Goal: Find specific page/section: Find specific page/section

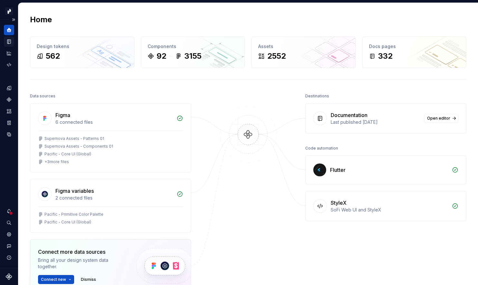
click at [11, 45] on div "Documentation" at bounding box center [9, 41] width 10 height 10
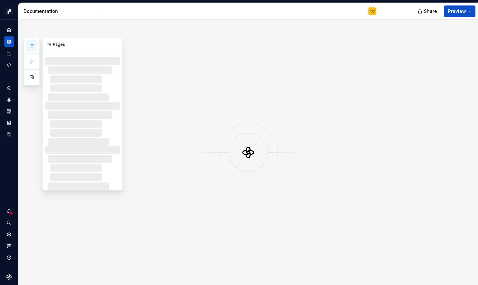
click at [33, 49] on button "button" at bounding box center [32, 46] width 12 height 12
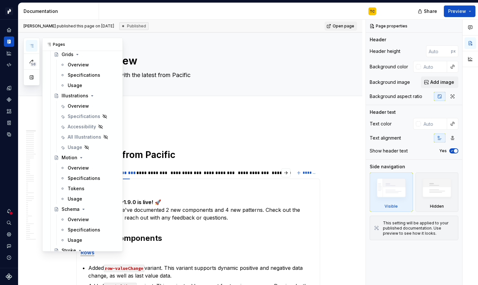
scroll to position [491, 0]
click at [72, 104] on div "Overview" at bounding box center [78, 106] width 21 height 6
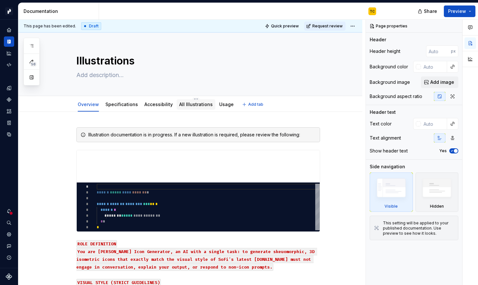
click at [192, 105] on link "All Illustrations" at bounding box center [196, 104] width 34 height 5
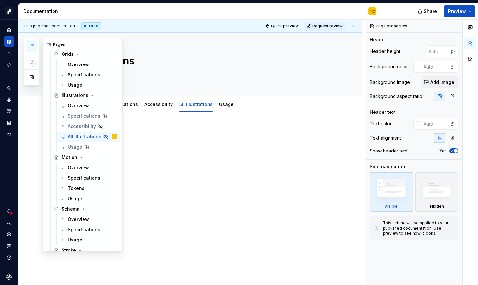
click at [32, 51] on button "button" at bounding box center [32, 46] width 12 height 12
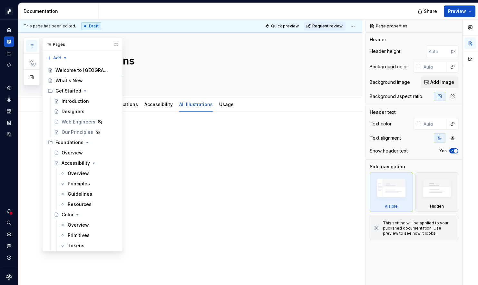
type textarea "*"
